Goal: Find specific page/section: Find specific page/section

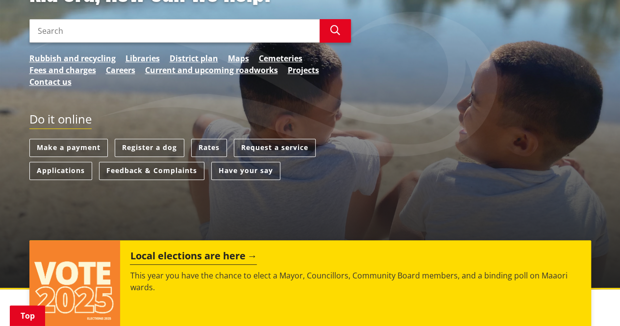
scroll to position [206, 0]
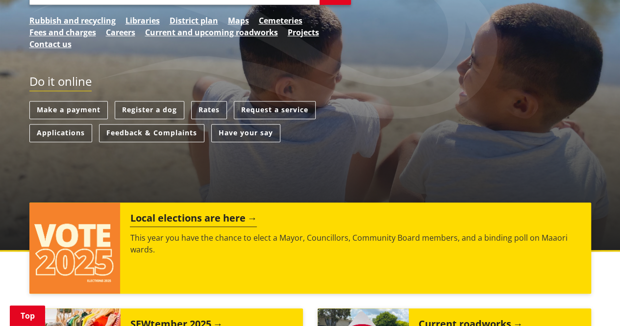
drag, startPoint x: 0, startPoint y: 0, endPoint x: 627, endPoint y: 89, distance: 632.9
click at [125, 34] on link "Careers" at bounding box center [120, 32] width 29 height 12
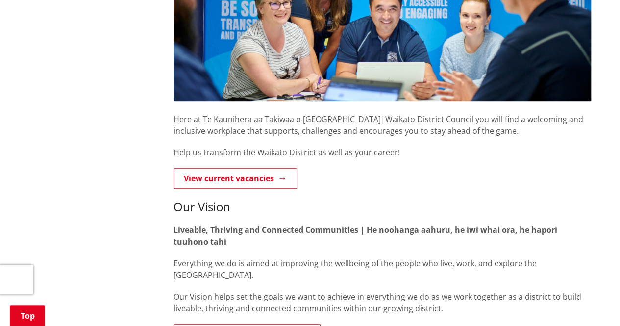
scroll to position [269, 0]
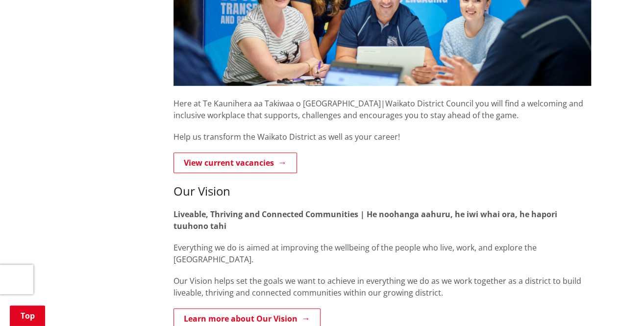
click at [245, 164] on link "View current vacancies" at bounding box center [234, 162] width 123 height 21
